Goal: Task Accomplishment & Management: Use online tool/utility

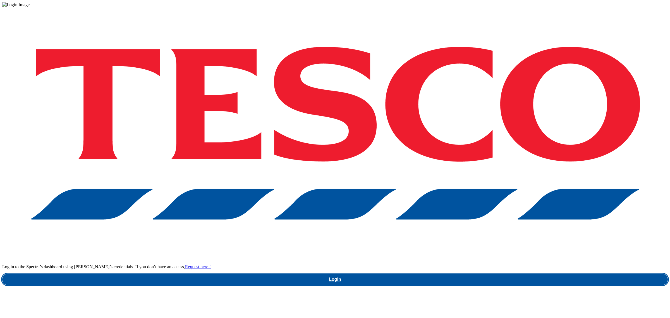
click at [508, 273] on link "Login" at bounding box center [334, 278] width 665 height 11
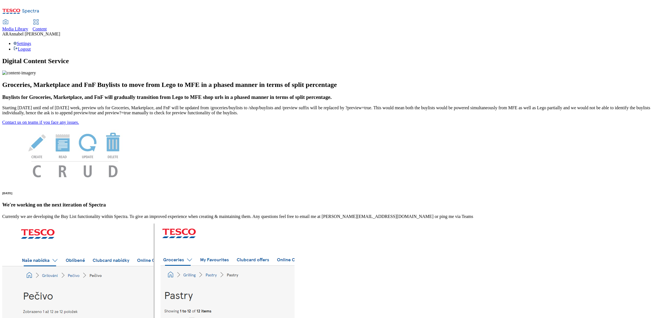
click at [47, 27] on div "Content" at bounding box center [40, 29] width 14 height 5
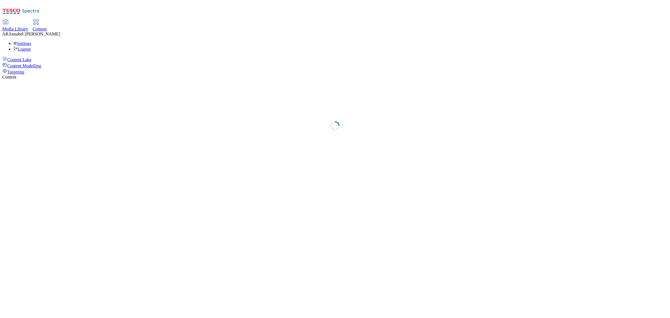
select select "ghs-uk"
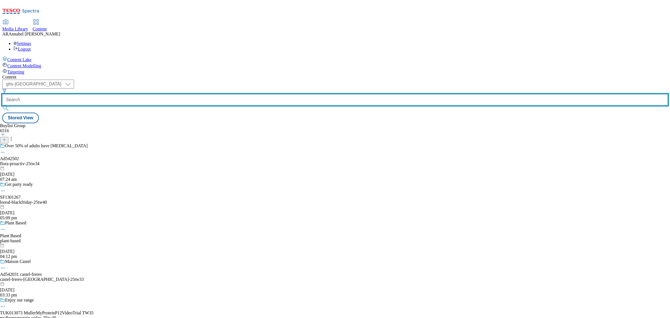
click at [136, 94] on input "text" at bounding box center [334, 99] width 665 height 11
paste input "ul-cif-ad542533"
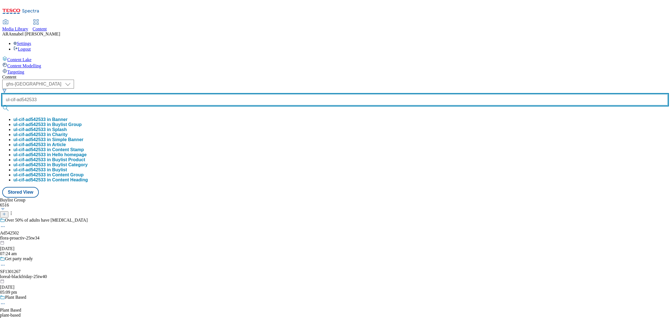
type input "ul-cif-ad542533"
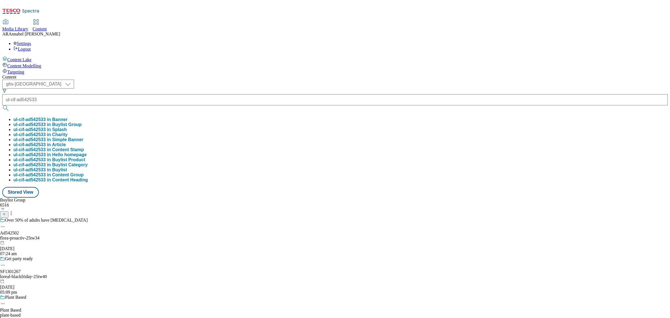
click at [82, 122] on button "ul-cif-ad542533 in Buylist Group" at bounding box center [47, 124] width 68 height 5
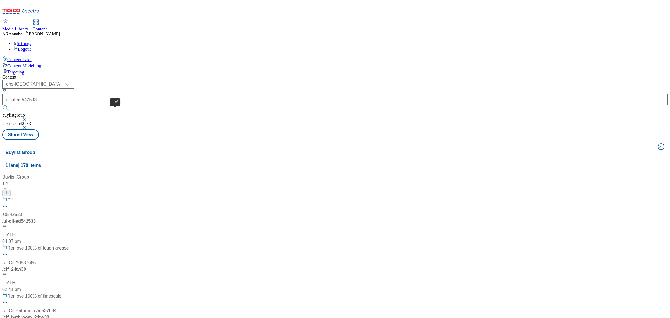
click at [13, 196] on span "Cif" at bounding box center [10, 199] width 6 height 7
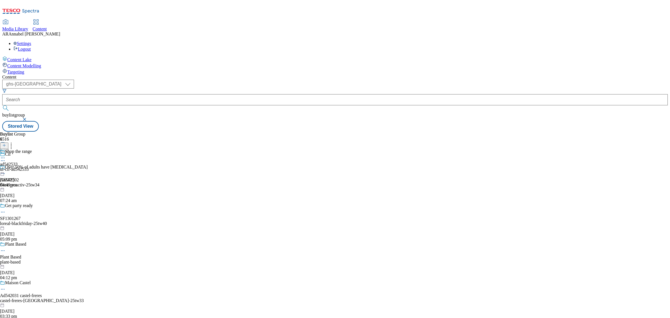
click at [32, 167] on div "ul-cif-ad542533" at bounding box center [16, 169] width 32 height 5
click at [6, 143] on icon at bounding box center [4, 145] width 4 height 4
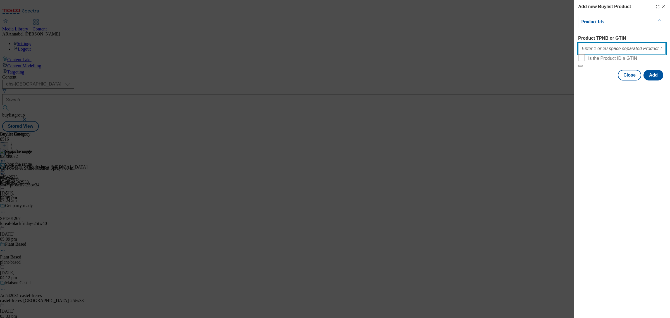
click at [616, 51] on input "Product TPNB or GTIN" at bounding box center [621, 48] width 87 height 11
paste input "51127971"
type input "51127971"
click at [655, 80] on button "Add" at bounding box center [653, 75] width 20 height 11
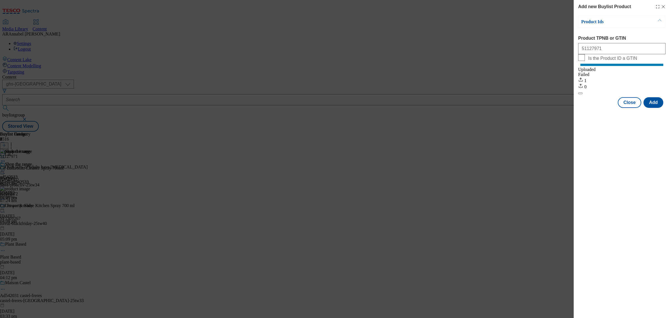
click at [665, 6] on icon "Modal" at bounding box center [663, 6] width 4 height 4
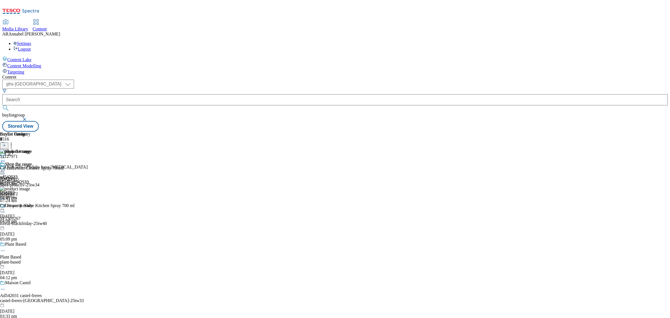
click at [6, 168] on icon at bounding box center [3, 171] width 6 height 6
click at [35, 232] on span "Un-publish" at bounding box center [26, 234] width 18 height 4
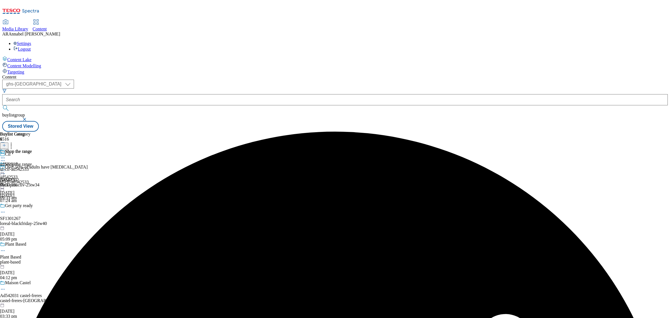
click at [32, 162] on div "Shop the range" at bounding box center [16, 168] width 32 height 13
click at [32, 168] on div at bounding box center [16, 171] width 32 height 7
click at [36, 212] on span "Un-preview" at bounding box center [26, 214] width 19 height 4
click at [3, 170] on circle at bounding box center [3, 170] width 1 height 1
click at [30, 206] on span "Preview" at bounding box center [23, 208] width 13 height 4
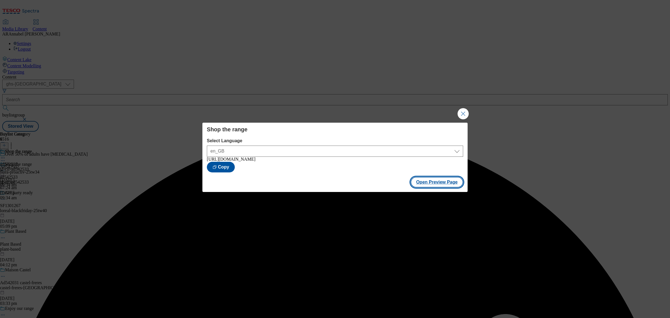
click at [430, 185] on button "Open Preview Page" at bounding box center [436, 182] width 53 height 11
drag, startPoint x: 465, startPoint y: 112, endPoint x: 446, endPoint y: 112, distance: 18.7
click at [465, 112] on button "Close Modal" at bounding box center [462, 113] width 11 height 11
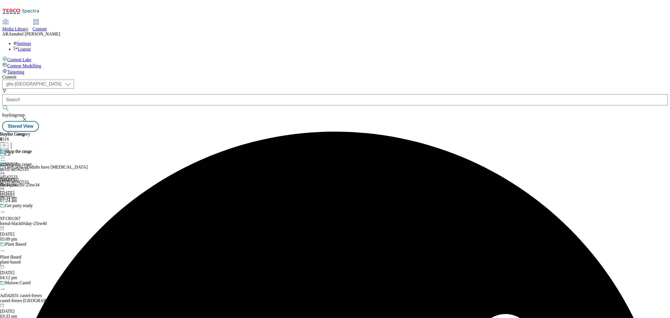
click at [6, 168] on icon at bounding box center [3, 171] width 6 height 6
click at [32, 224] on button "Publish" at bounding box center [21, 227] width 21 height 6
